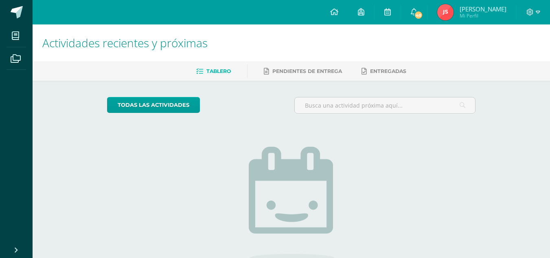
click at [453, 8] on img at bounding box center [445, 12] width 16 height 16
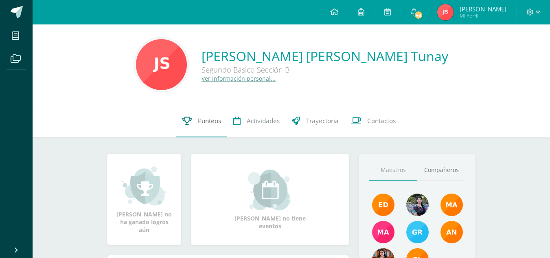
click at [192, 120] on link "Punteos" at bounding box center [201, 121] width 51 height 33
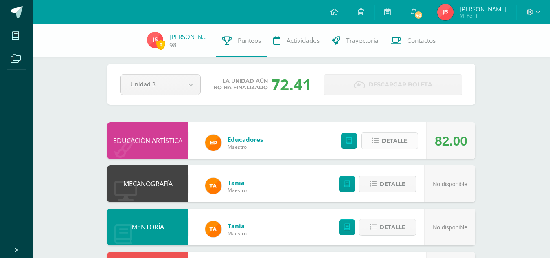
scroll to position [7, 0]
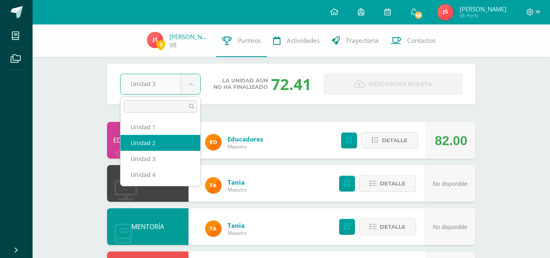
select select "Unidad 2"
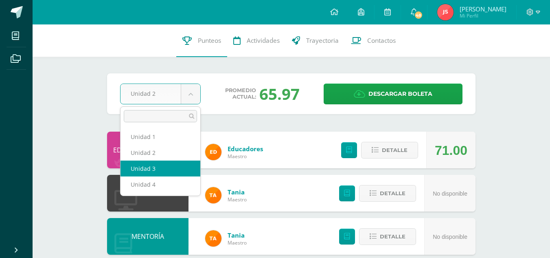
select select "Unidad 3"
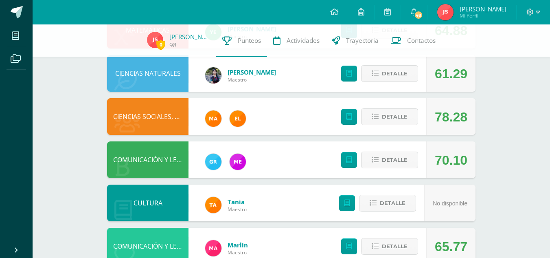
scroll to position [245, 0]
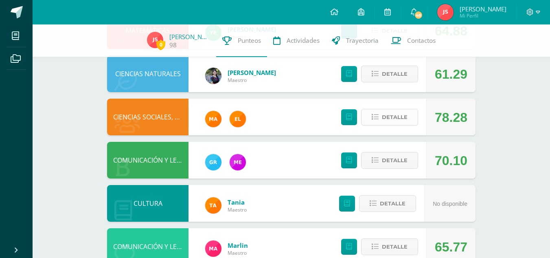
click at [375, 116] on icon at bounding box center [374, 117] width 7 height 7
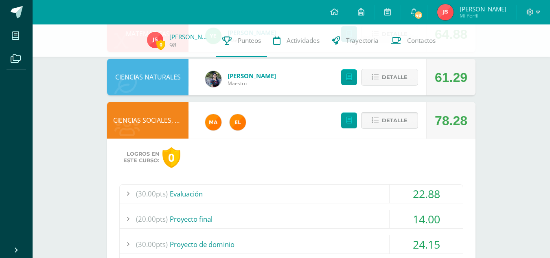
scroll to position [242, 0]
click at [377, 118] on icon at bounding box center [374, 120] width 7 height 7
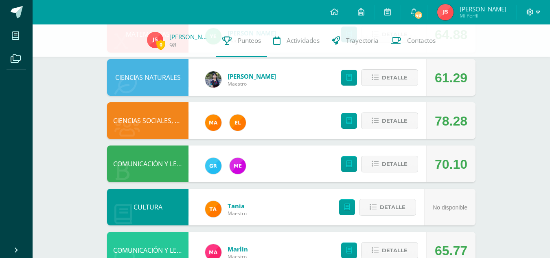
click at [537, 13] on icon at bounding box center [537, 12] width 4 height 3
click at [512, 57] on span "Cerrar sesión" at bounding box center [512, 55] width 37 height 8
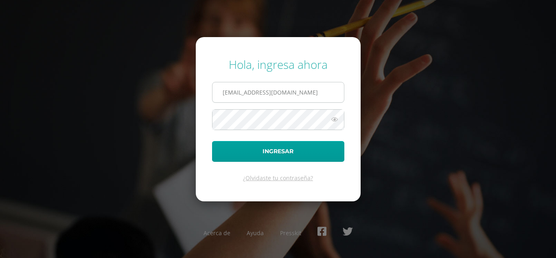
click at [301, 96] on input "jessicasaloj2023@maiagt.org" at bounding box center [277, 92] width 131 height 20
type input "j"
click at [301, 96] on input "text" at bounding box center [277, 92] width 131 height 20
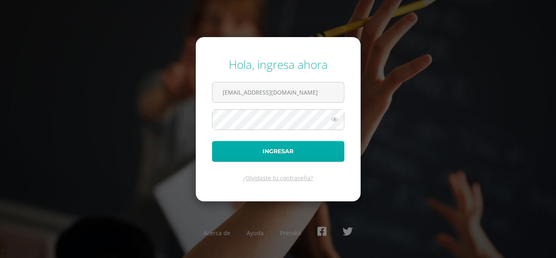
type input "mirnaguarcax2023@maiagt.org"
click at [301, 153] on button "Ingresar" at bounding box center [278, 151] width 132 height 21
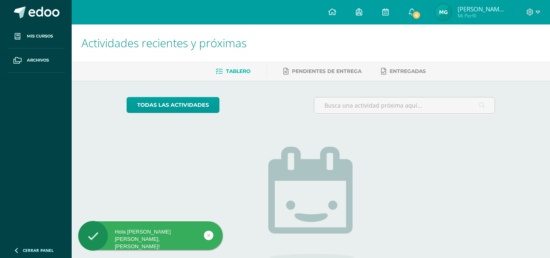
click at [451, 13] on img at bounding box center [443, 12] width 16 height 16
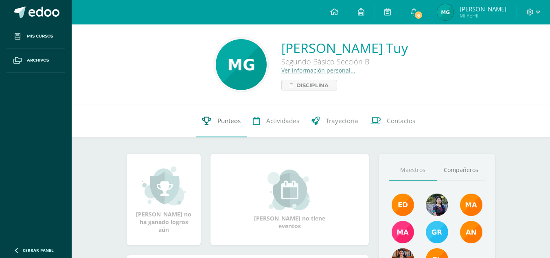
click at [238, 120] on span "Punteos" at bounding box center [228, 120] width 23 height 9
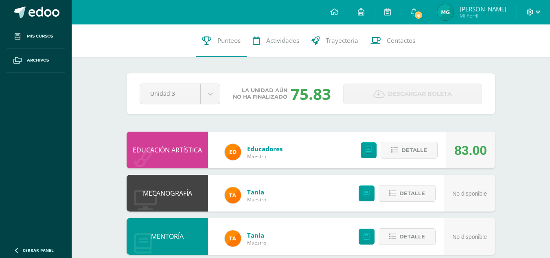
click at [538, 11] on icon at bounding box center [537, 12] width 4 height 7
click at [506, 57] on span "Cerrar sesión" at bounding box center [512, 55] width 37 height 8
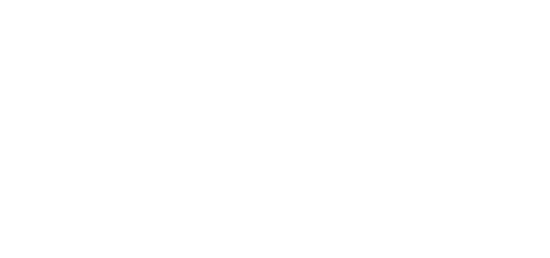
click at [0, 0] on html at bounding box center [0, 0] width 0 height 0
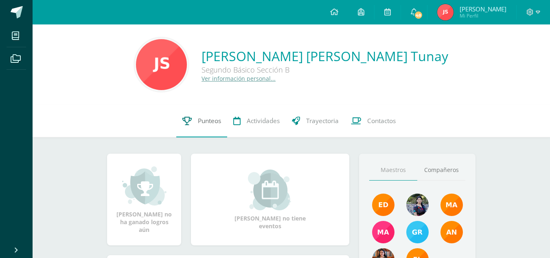
click at [205, 120] on span "Punteos" at bounding box center [209, 120] width 23 height 9
click at [205, 123] on span "Punteos" at bounding box center [209, 120] width 23 height 9
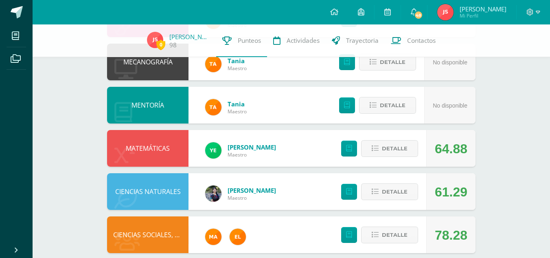
scroll to position [129, 0]
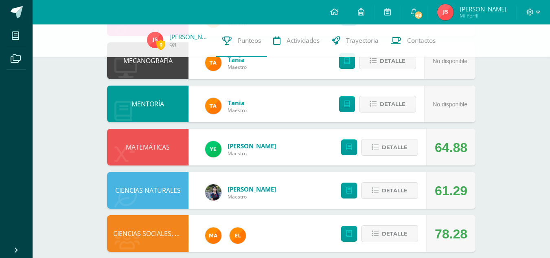
drag, startPoint x: 410, startPoint y: 126, endPoint x: 510, endPoint y: 130, distance: 99.7
click at [510, 130] on div "0 [PERSON_NAME] 98 Punteos Actividades Trayectoria Contactos Pendiente Unidad 3…" at bounding box center [291, 232] width 517 height 674
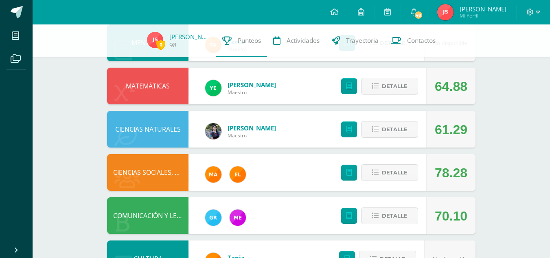
scroll to position [190, 0]
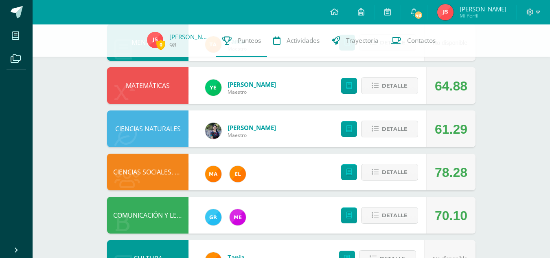
click at [326, 167] on div "CIENCIAS SOCIALES, FORMACIÓN CIUDADANA E INTERCULTURALIDAD 78.28 [GEOGRAPHIC_DA…" at bounding box center [291, 171] width 368 height 37
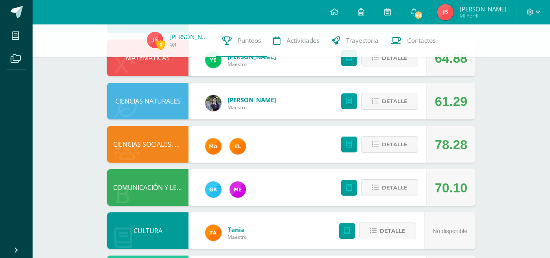
scroll to position [220, 0]
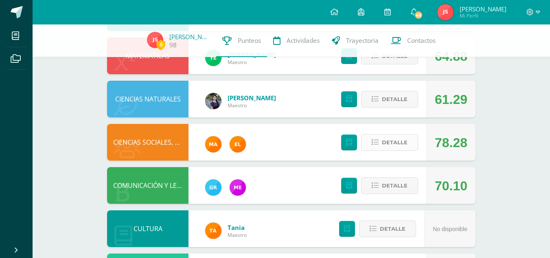
click at [382, 144] on span "Detalle" at bounding box center [395, 142] width 26 height 15
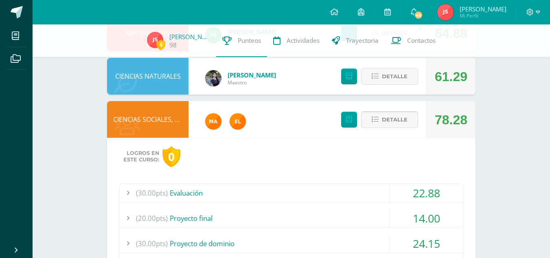
scroll to position [244, 0]
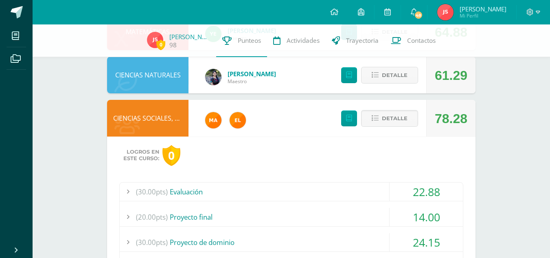
click at [352, 190] on div "(30.00pts) Evaluación" at bounding box center [291, 191] width 343 height 18
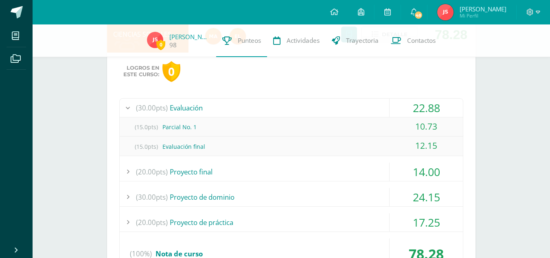
scroll to position [329, 0]
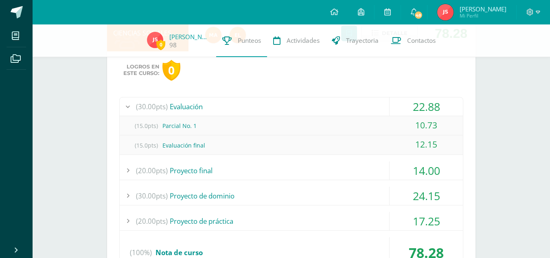
click at [346, 123] on div "(15.0pts) Parcial No. 1" at bounding box center [291, 125] width 343 height 18
click at [341, 170] on div "(20.00pts) Proyecto final" at bounding box center [291, 170] width 343 height 18
